Goal: Transaction & Acquisition: Purchase product/service

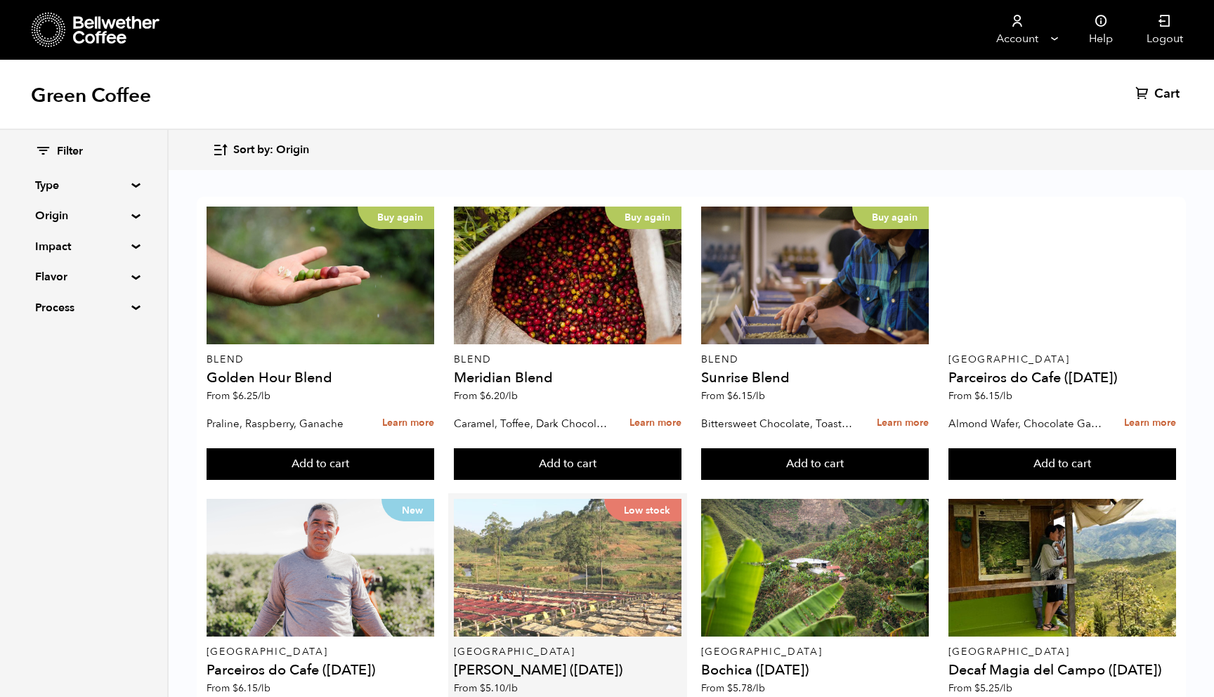
scroll to position [463, 0]
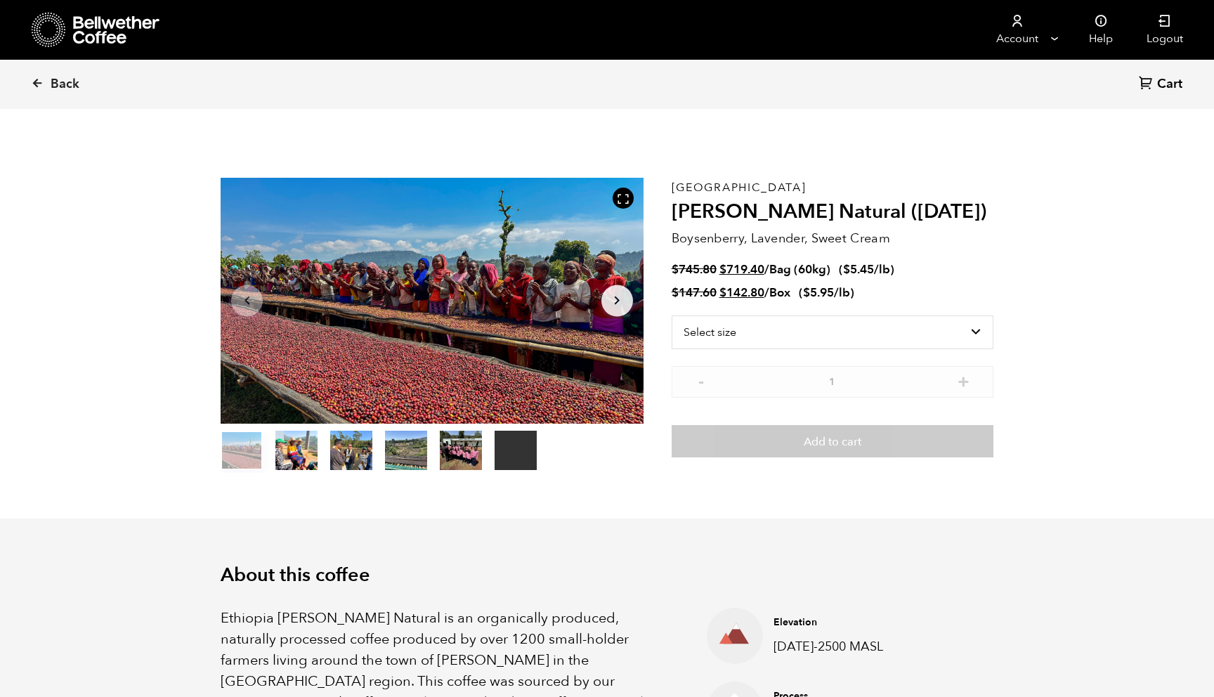
scroll to position [611, 749]
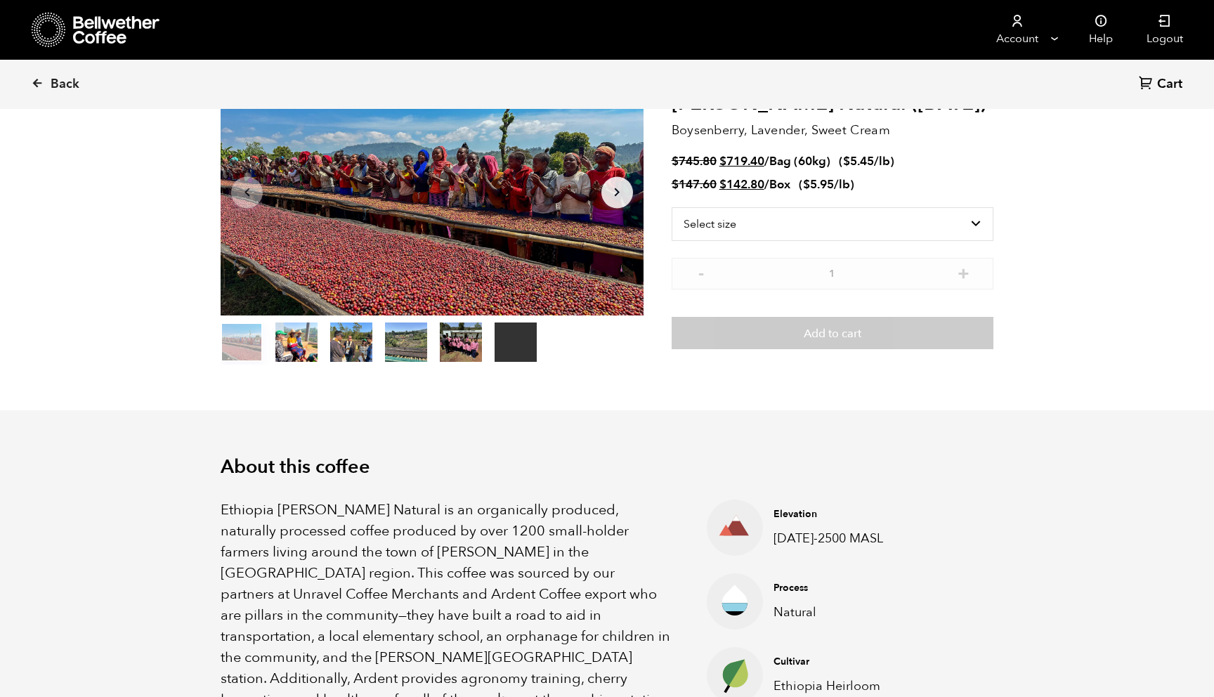
scroll to position [0, 0]
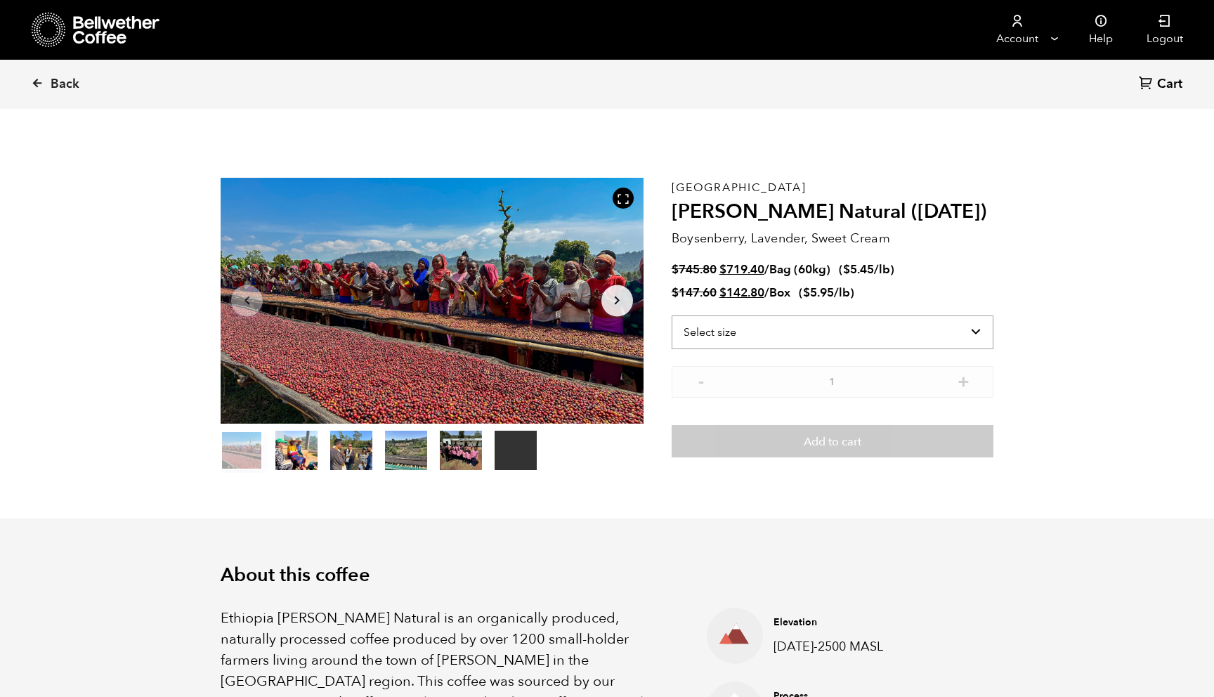
click at [966, 327] on select "Select size Bag (60kg) (132 lbs) Box (24 lbs)" at bounding box center [833, 333] width 322 height 34
select select "bag-3"
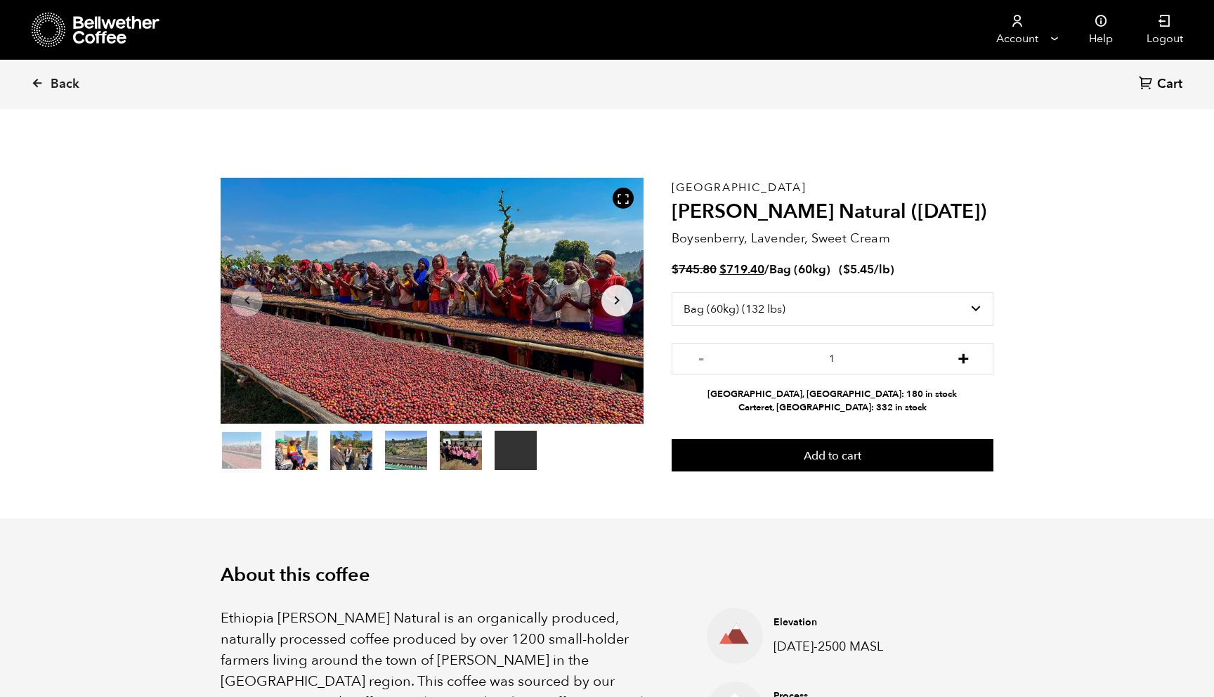
click at [966, 360] on button "+" at bounding box center [964, 357] width 18 height 14
click at [704, 358] on button "-" at bounding box center [702, 357] width 18 height 14
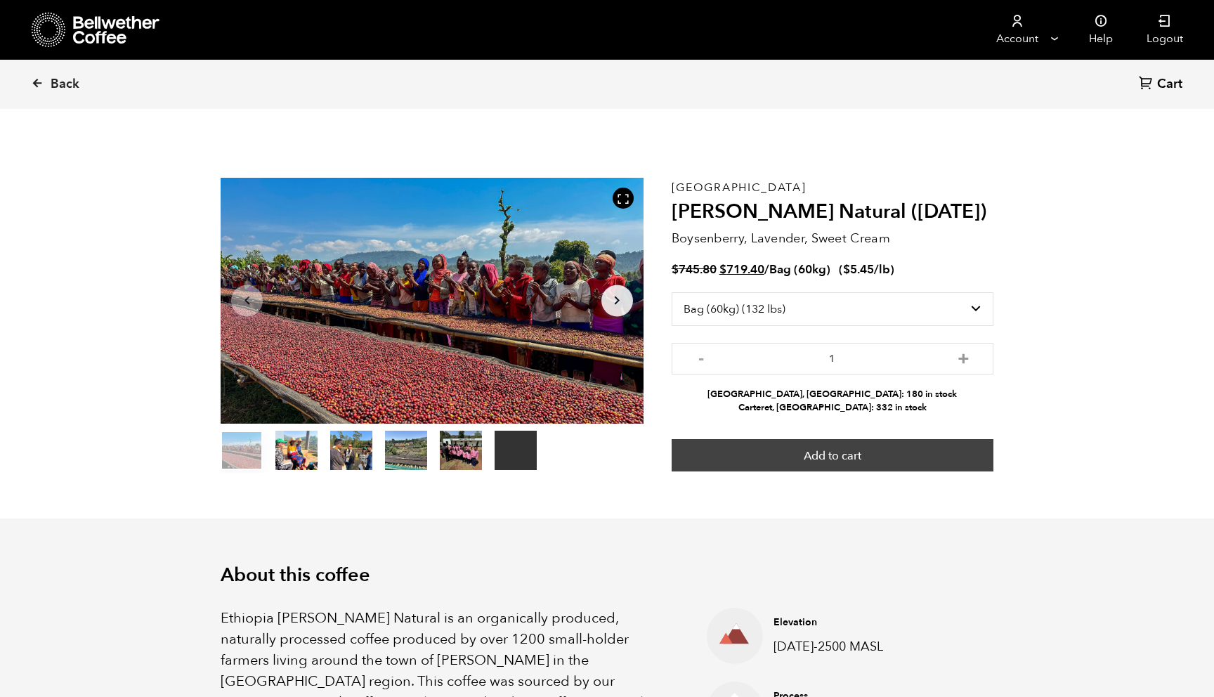
click at [864, 452] on button "Add to cart" at bounding box center [833, 455] width 322 height 32
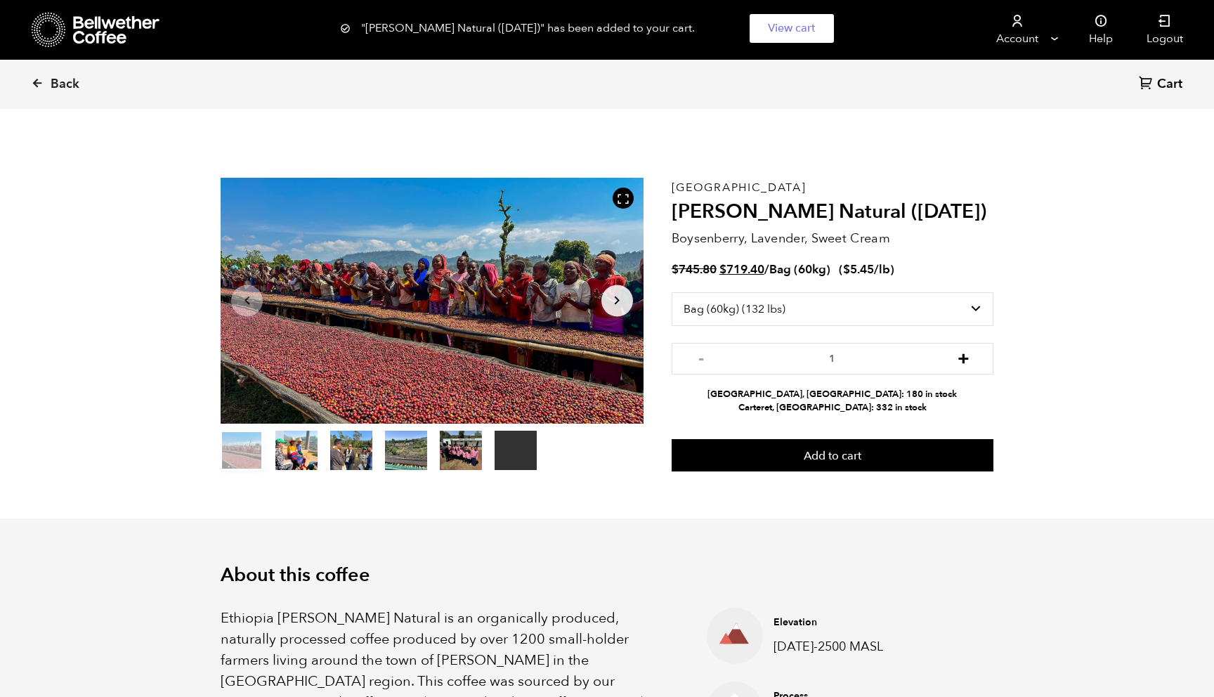
click at [961, 358] on button "+" at bounding box center [964, 357] width 18 height 14
type input "2"
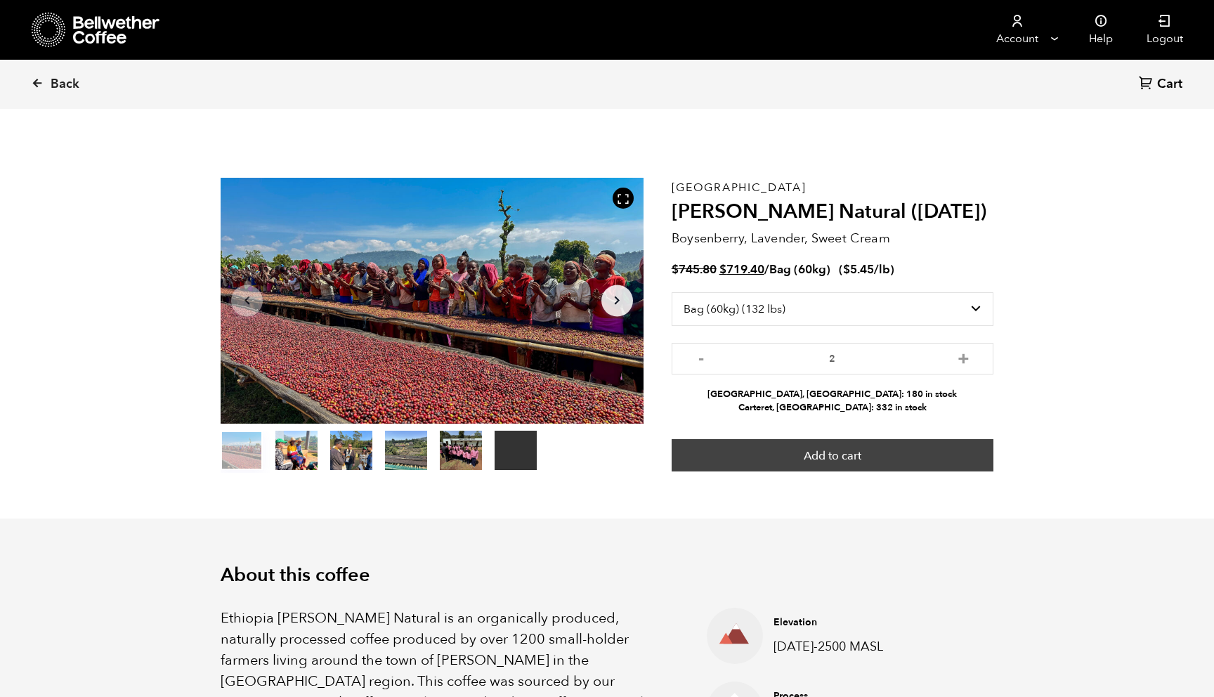
click at [919, 463] on button "Add to cart" at bounding box center [833, 455] width 322 height 32
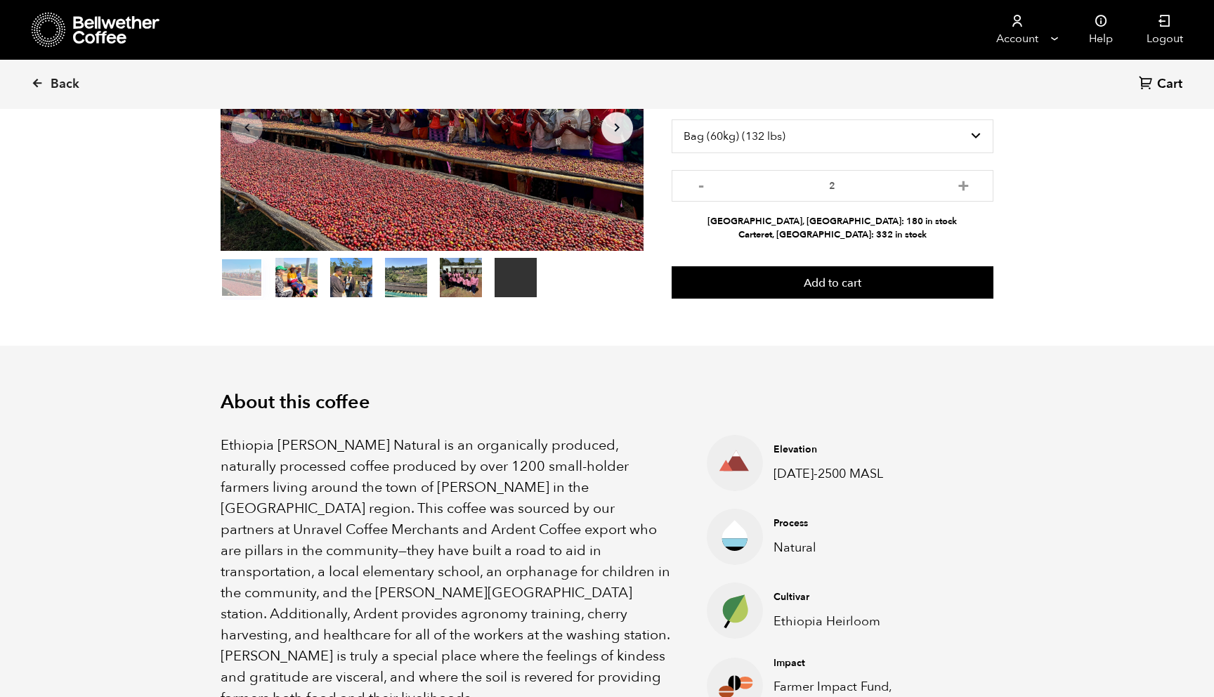
scroll to position [174, 0]
